Goal: Participate in discussion: Engage in conversation with other users on a specific topic

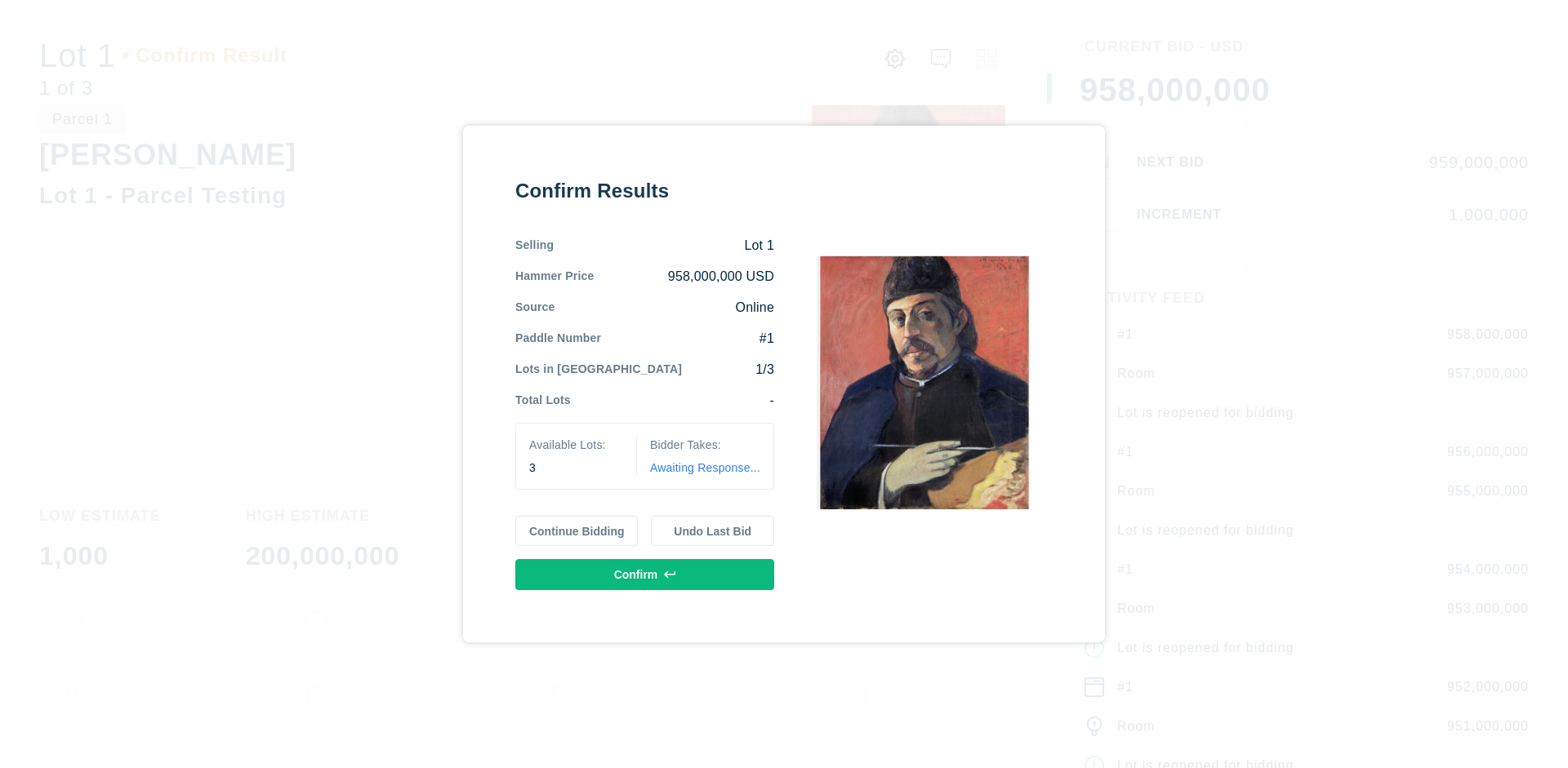
click at [577, 531] on button "Continue Bidding" at bounding box center [576, 531] width 123 height 31
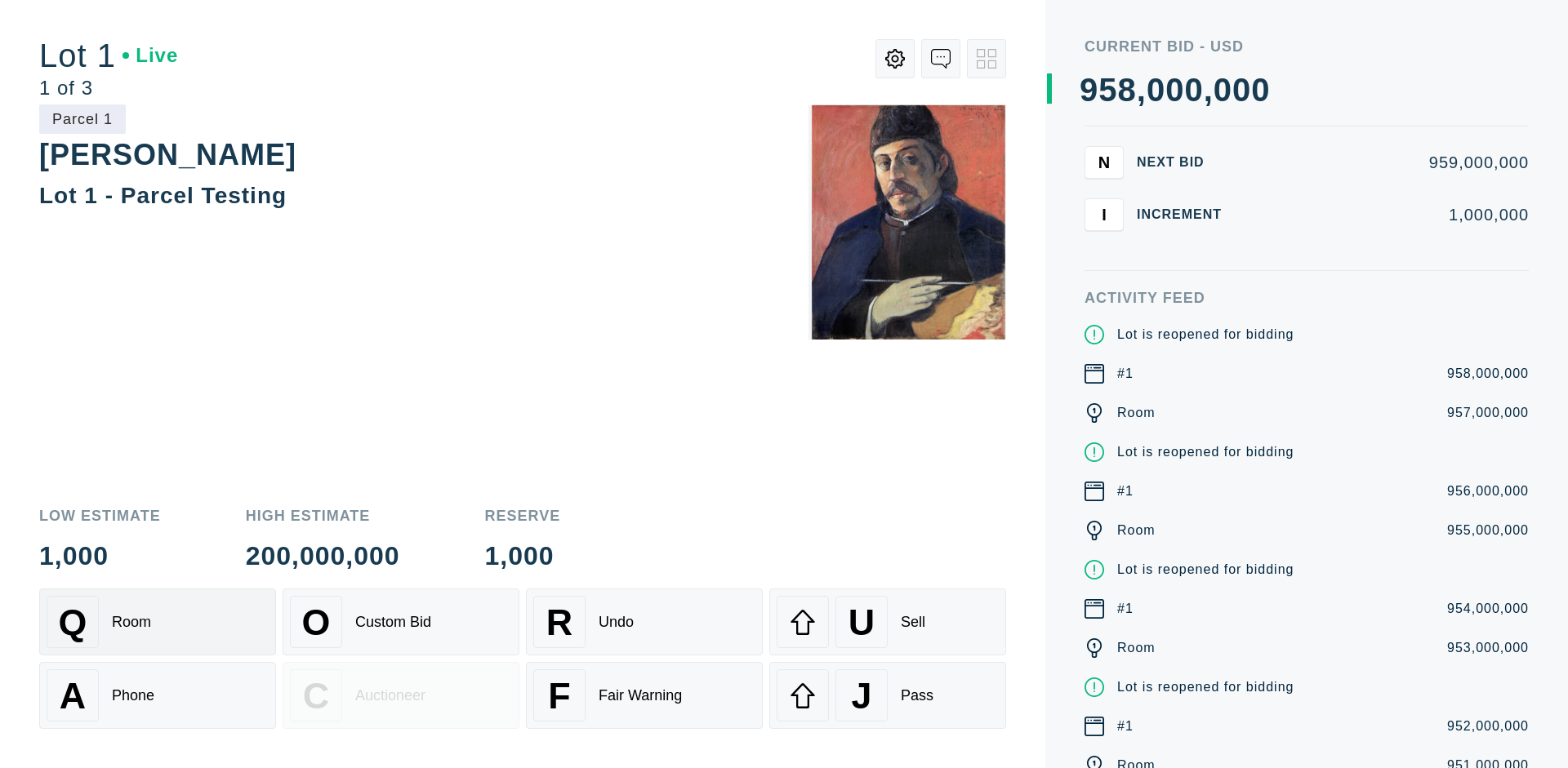
click at [158, 622] on div "Q Room" at bounding box center [158, 622] width 222 height 52
